Goal: Information Seeking & Learning: Find specific page/section

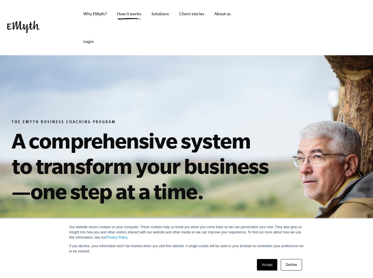
click at [22, 28] on img at bounding box center [23, 27] width 33 height 13
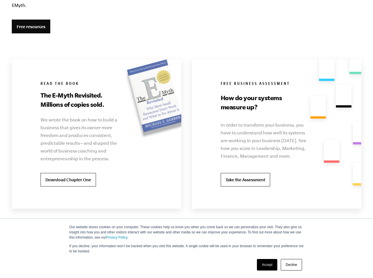
scroll to position [1517, 0]
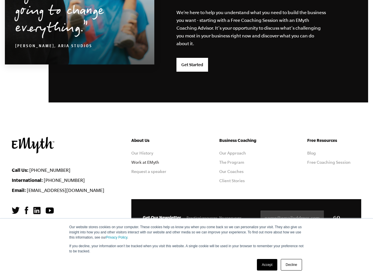
click at [146, 160] on link "Work at EMyth" at bounding box center [145, 162] width 28 height 5
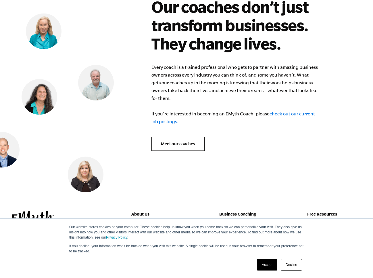
scroll to position [2259, 0]
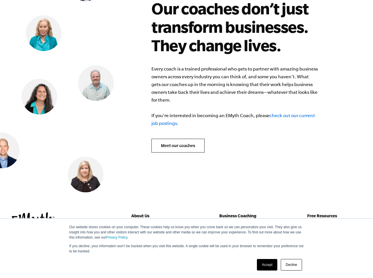
click at [170, 116] on link "check out our current job postings." at bounding box center [234, 119] width 164 height 13
